Goal: Information Seeking & Learning: Learn about a topic

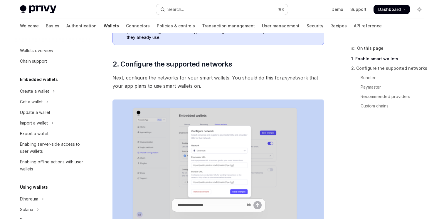
scroll to position [126, 0]
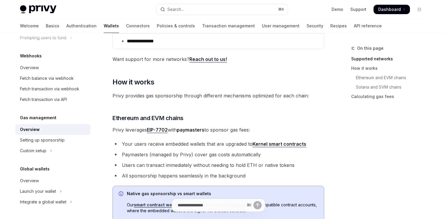
scroll to position [143, 0]
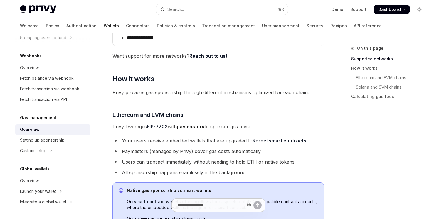
drag, startPoint x: 263, startPoint y: 126, endPoint x: 113, endPoint y: 125, distance: 150.2
click at [113, 125] on span "Privy leverages EIP-7702 with paymasters to sponsor gas fees:" at bounding box center [219, 126] width 212 height 8
copy span "Privy leverages EIP-7702 with paymasters to sponsor gas fees:"
